Goal: Task Accomplishment & Management: Use online tool/utility

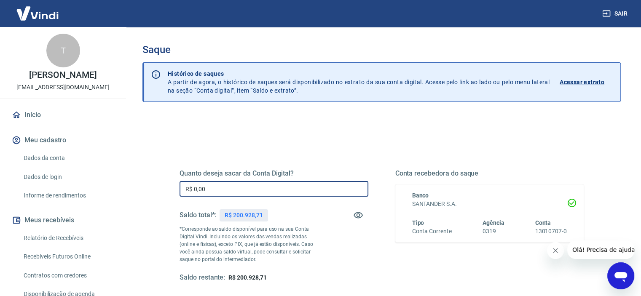
click at [219, 190] on input "R$ 0,00" at bounding box center [274, 189] width 189 height 16
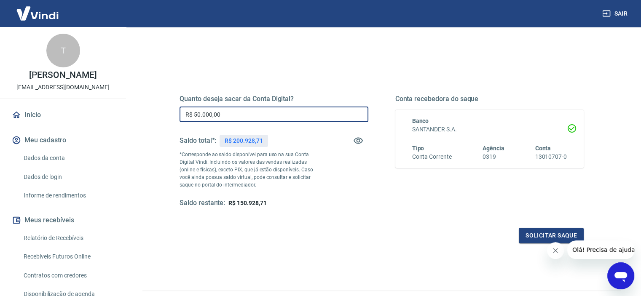
scroll to position [120, 0]
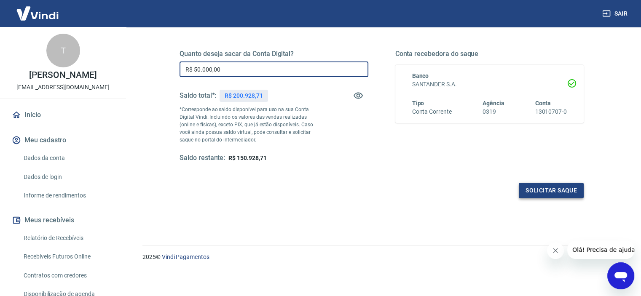
type input "R$ 50.000,00"
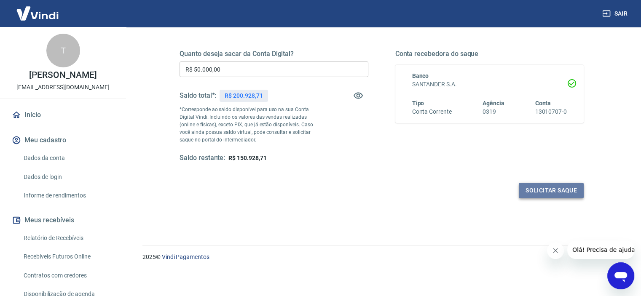
click at [549, 190] on button "Solicitar saque" at bounding box center [551, 191] width 65 height 16
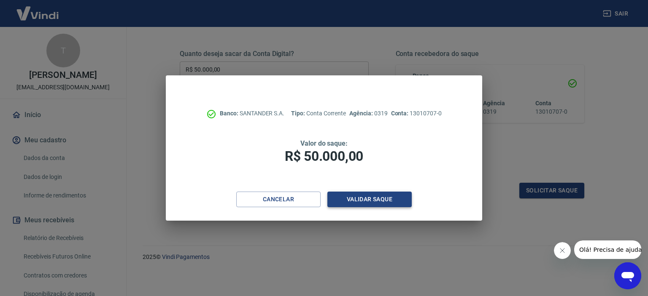
click at [358, 199] on button "Validar saque" at bounding box center [369, 200] width 84 height 16
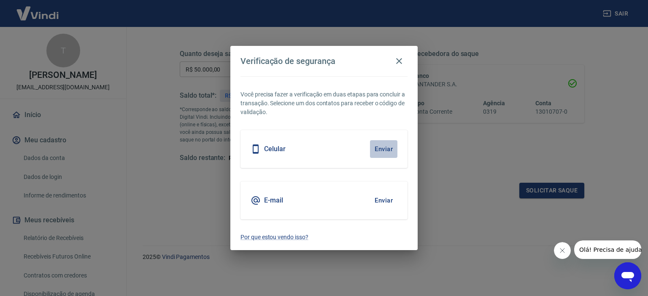
click at [380, 148] on button "Enviar" at bounding box center [383, 149] width 27 height 18
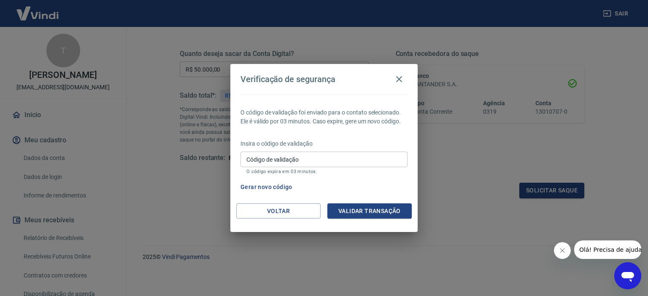
click at [332, 161] on input "Código de validação" at bounding box center [323, 160] width 167 height 16
type input "532604"
click at [366, 202] on div "O código de validação foi enviado para o contato selecionado. Ele é válido por …" at bounding box center [323, 148] width 187 height 109
click at [365, 207] on button "Validar transação" at bounding box center [369, 212] width 84 height 16
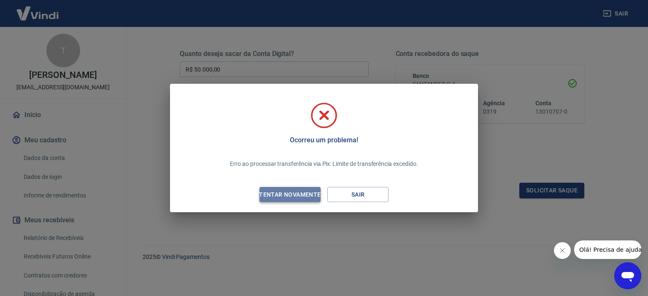
click at [299, 194] on div "Tentar novamente" at bounding box center [290, 195] width 82 height 11
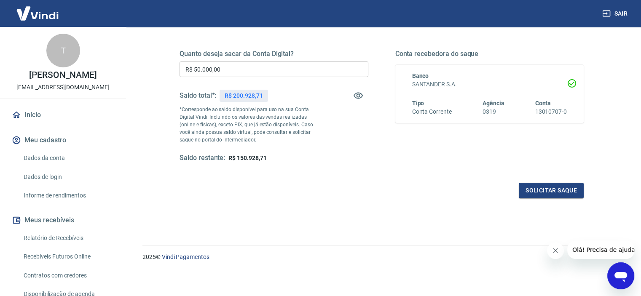
click at [197, 69] on input "R$ 50.000,00" at bounding box center [274, 70] width 189 height 16
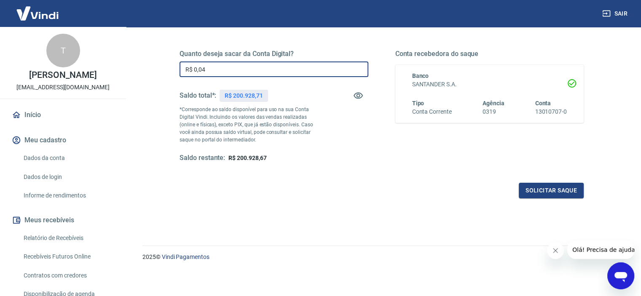
drag, startPoint x: 214, startPoint y: 69, endPoint x: 193, endPoint y: 69, distance: 20.7
click at [193, 69] on input "R$ 0,04" at bounding box center [274, 70] width 189 height 16
type input "R$ 40.000,00"
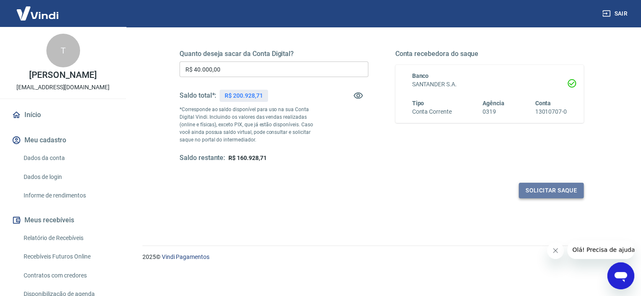
click at [541, 189] on button "Solicitar saque" at bounding box center [551, 191] width 65 height 16
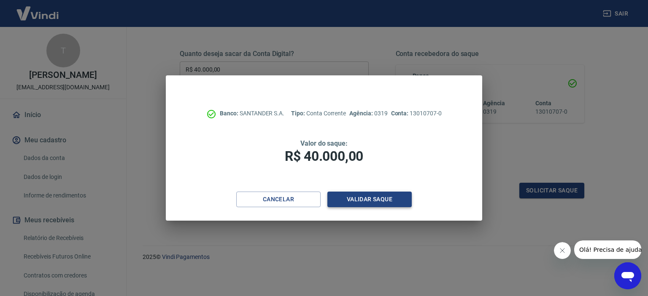
click at [372, 202] on button "Validar saque" at bounding box center [369, 200] width 84 height 16
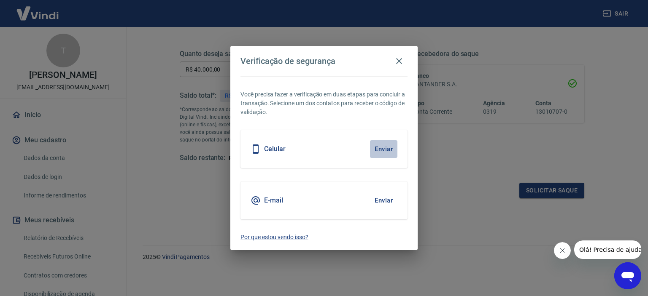
click at [388, 151] on button "Enviar" at bounding box center [383, 149] width 27 height 18
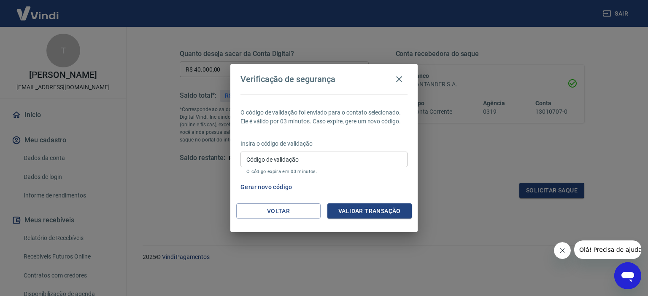
click at [386, 156] on input "Código de validação" at bounding box center [323, 160] width 167 height 16
type input "836645"
click at [369, 213] on button "Validar transação" at bounding box center [369, 212] width 84 height 16
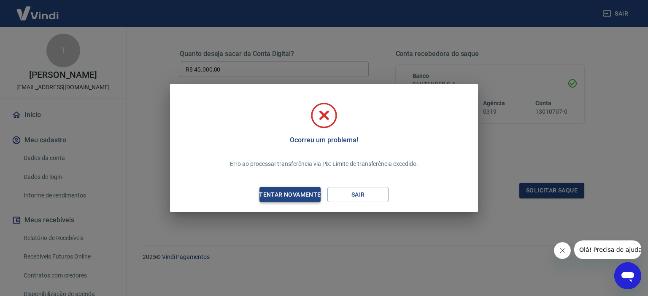
click at [294, 192] on div "Tentar novamente" at bounding box center [290, 195] width 82 height 11
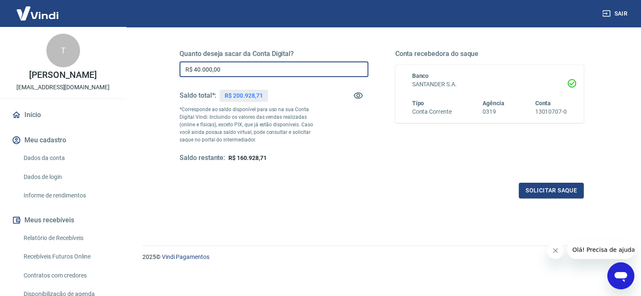
click at [197, 69] on input "R$ 40.000,00" at bounding box center [274, 70] width 189 height 16
type input "R$ 20.000,00"
click at [557, 190] on button "Solicitar saque" at bounding box center [551, 191] width 65 height 16
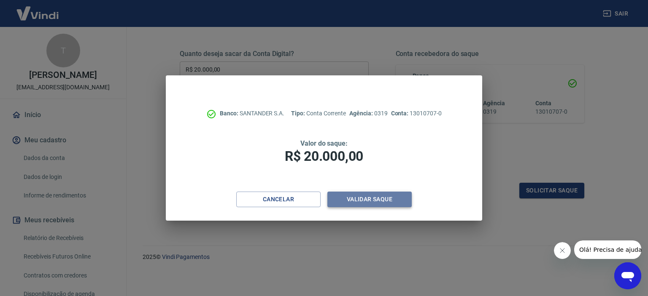
click at [362, 195] on button "Validar saque" at bounding box center [369, 200] width 84 height 16
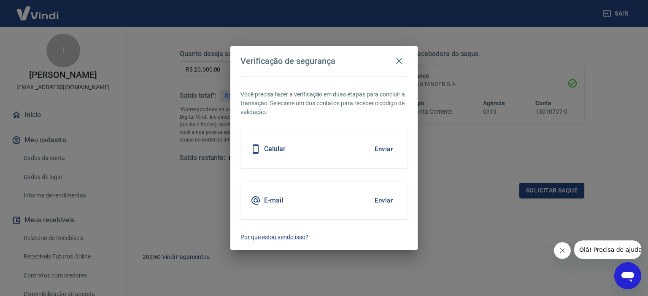
click at [390, 147] on button "Enviar" at bounding box center [383, 149] width 27 height 18
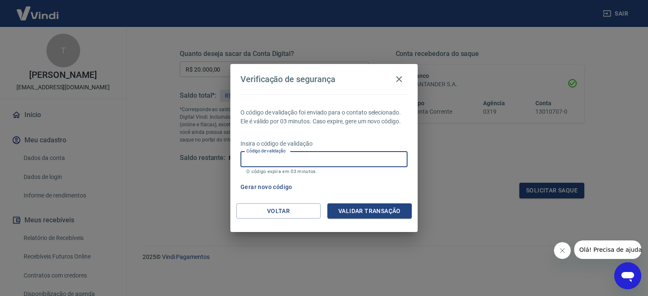
click at [368, 165] on input "Código de validação" at bounding box center [323, 160] width 167 height 16
type input "918274"
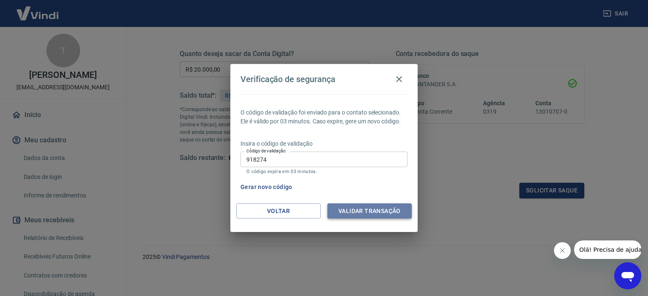
click at [373, 213] on button "Validar transação" at bounding box center [369, 212] width 84 height 16
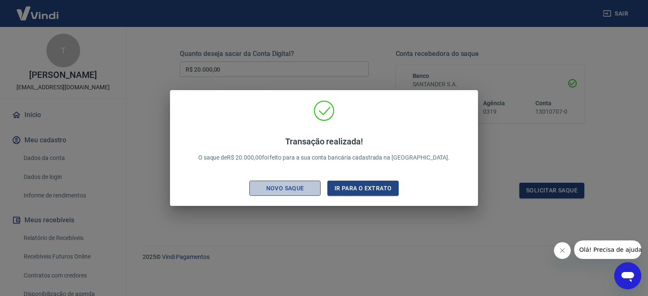
click at [285, 188] on div "Novo saque" at bounding box center [285, 188] width 58 height 11
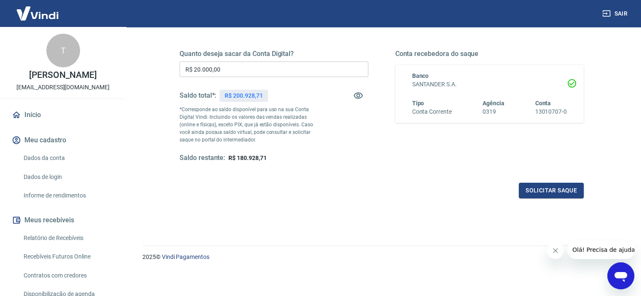
click at [229, 73] on input "R$ 20.000,00" at bounding box center [274, 70] width 189 height 16
drag, startPoint x: 229, startPoint y: 73, endPoint x: 188, endPoint y: 75, distance: 41.0
click at [188, 75] on input "R$ 20.000,00" at bounding box center [274, 70] width 189 height 16
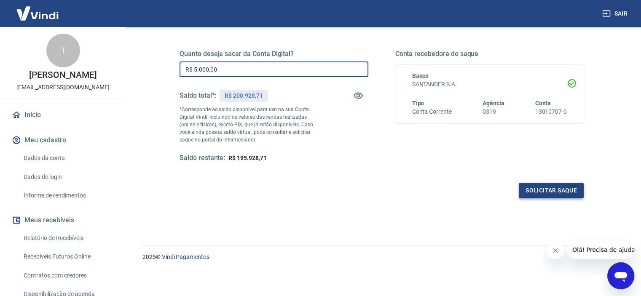
type input "R$ 5.000,00"
click at [543, 191] on button "Solicitar saque" at bounding box center [551, 191] width 65 height 16
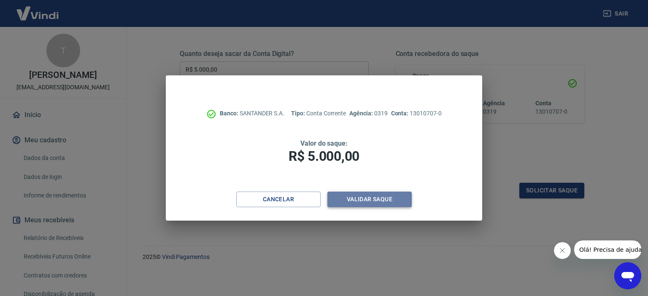
click at [379, 199] on button "Validar saque" at bounding box center [369, 200] width 84 height 16
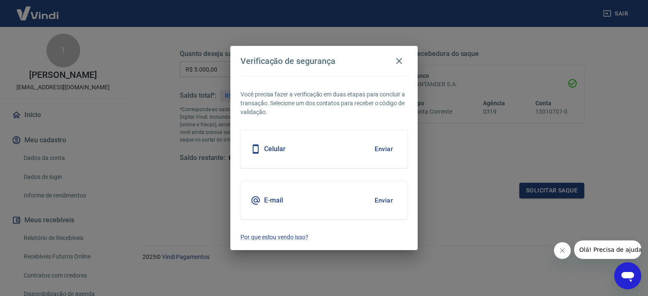
click at [382, 148] on button "Enviar" at bounding box center [383, 149] width 27 height 18
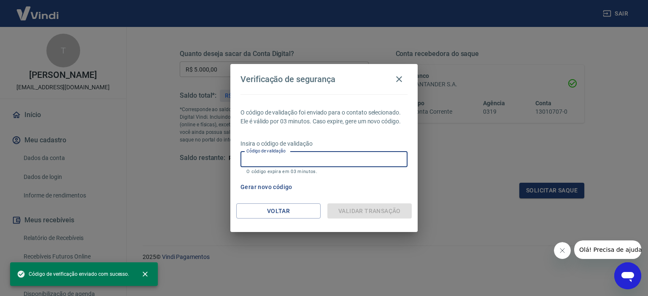
click at [369, 163] on input "Código de validação" at bounding box center [323, 160] width 167 height 16
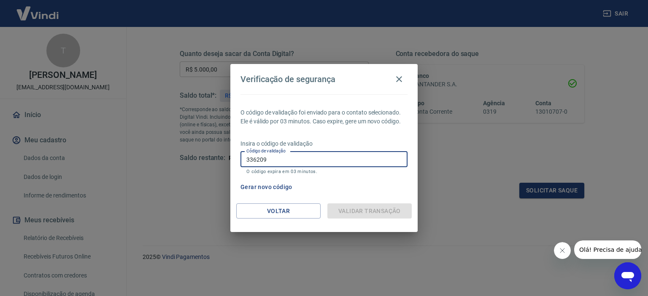
click at [314, 161] on input "336209" at bounding box center [323, 160] width 167 height 16
drag, startPoint x: 275, startPoint y: 161, endPoint x: 242, endPoint y: 158, distance: 33.1
click at [242, 158] on input "336209" at bounding box center [323, 160] width 167 height 16
type input "336209"
click at [317, 183] on div "Gerar novo código" at bounding box center [322, 188] width 170 height 16
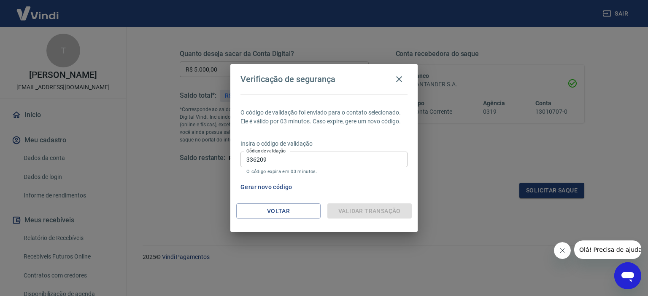
click at [347, 209] on div "Validar transação" at bounding box center [369, 212] width 84 height 16
drag, startPoint x: 399, startPoint y: 79, endPoint x: 358, endPoint y: 81, distance: 41.0
click at [398, 79] on icon "button" at bounding box center [399, 79] width 6 height 6
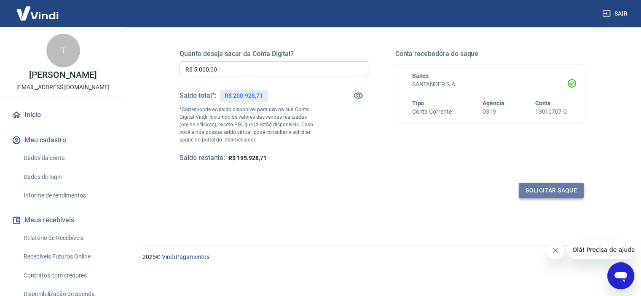
click at [530, 191] on button "Solicitar saque" at bounding box center [551, 191] width 65 height 16
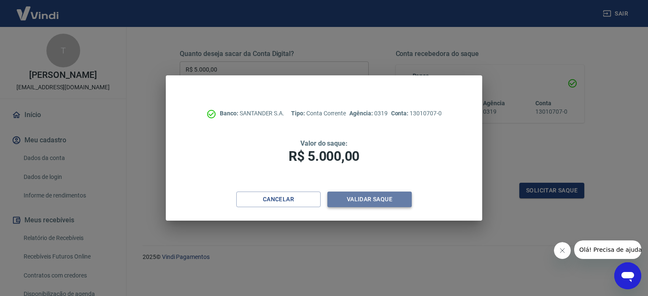
click at [347, 200] on button "Validar saque" at bounding box center [369, 200] width 84 height 16
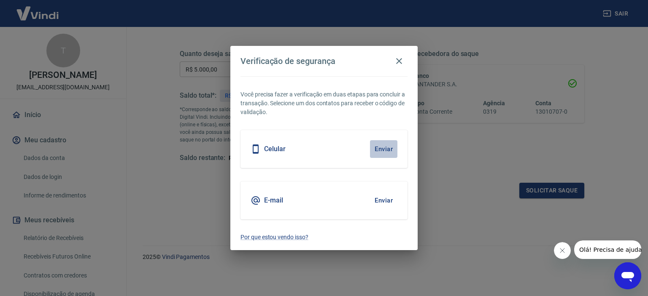
click at [383, 151] on button "Enviar" at bounding box center [383, 149] width 27 height 18
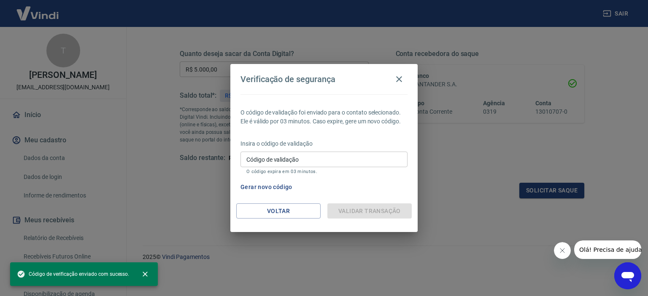
click at [311, 160] on input "Código de validação" at bounding box center [323, 160] width 167 height 16
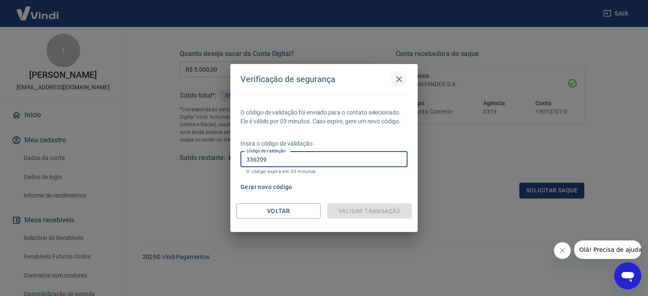
type input "336209"
click at [398, 80] on icon "button" at bounding box center [399, 79] width 6 height 6
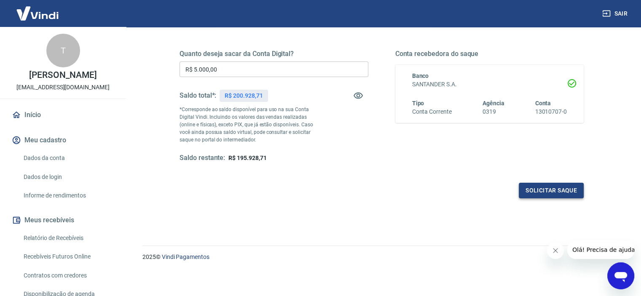
click at [551, 191] on button "Solicitar saque" at bounding box center [551, 191] width 65 height 16
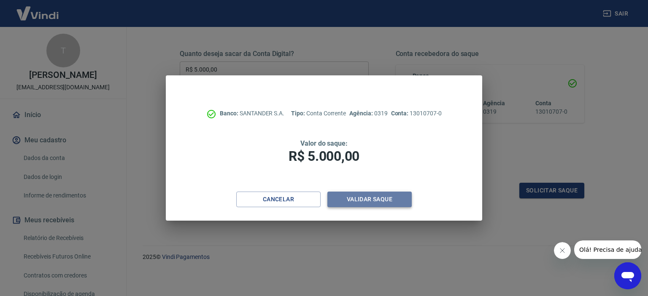
click at [355, 204] on button "Validar saque" at bounding box center [369, 200] width 84 height 16
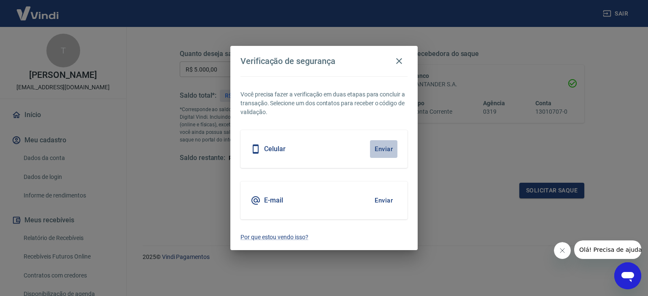
click at [377, 148] on button "Enviar" at bounding box center [383, 149] width 27 height 18
click at [398, 59] on icon "button" at bounding box center [399, 61] width 10 height 10
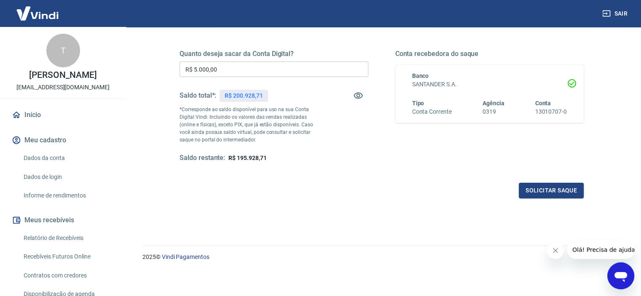
click at [245, 74] on input "R$ 5.000,00" at bounding box center [274, 70] width 189 height 16
